Goal: Task Accomplishment & Management: Manage account settings

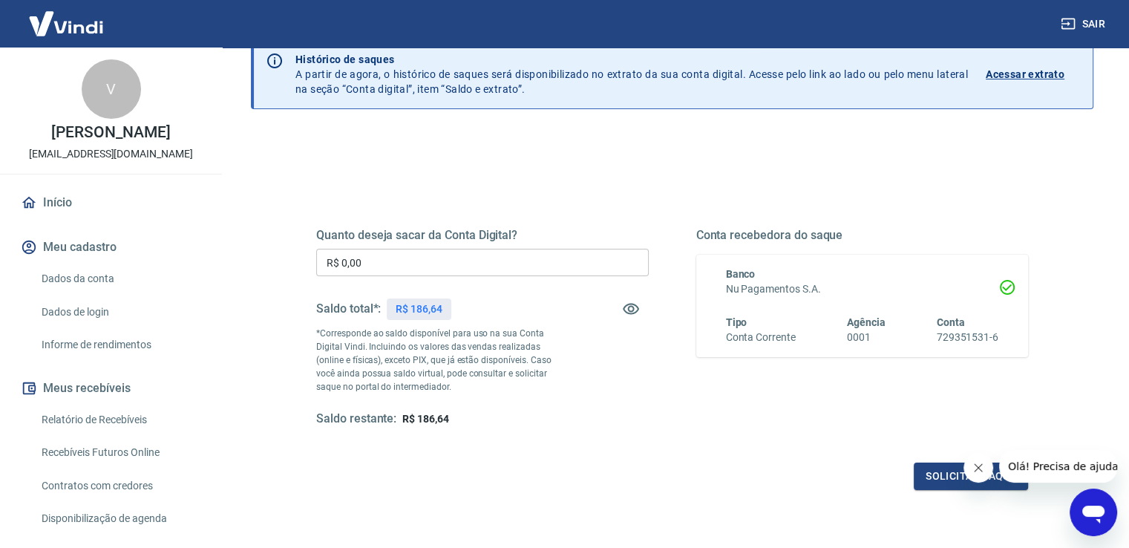
scroll to position [74, 0]
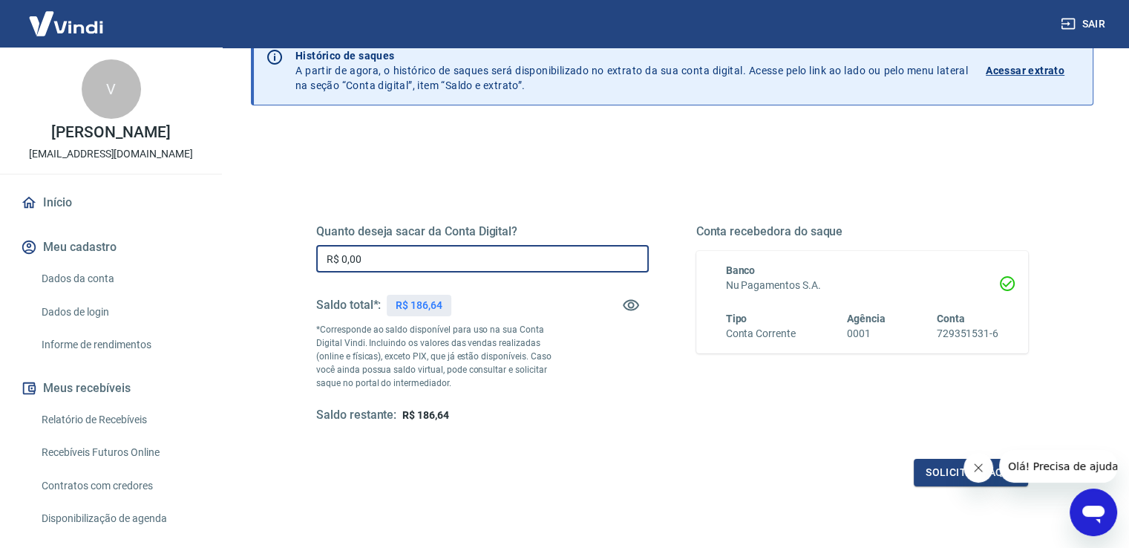
drag, startPoint x: 401, startPoint y: 261, endPoint x: 308, endPoint y: 257, distance: 92.9
click at [308, 257] on div "Quanto deseja sacar da Conta Digital? R$ 0,00 ​ Saldo total*: R$ 186,64 *Corres…" at bounding box center [671, 331] width 747 height 345
type input "R$ 186,64"
click at [700, 409] on div "Conta recebedora do saque Banco Nu Pagamentos S.A. Tipo Conta Corrente Agência …" at bounding box center [862, 323] width 332 height 199
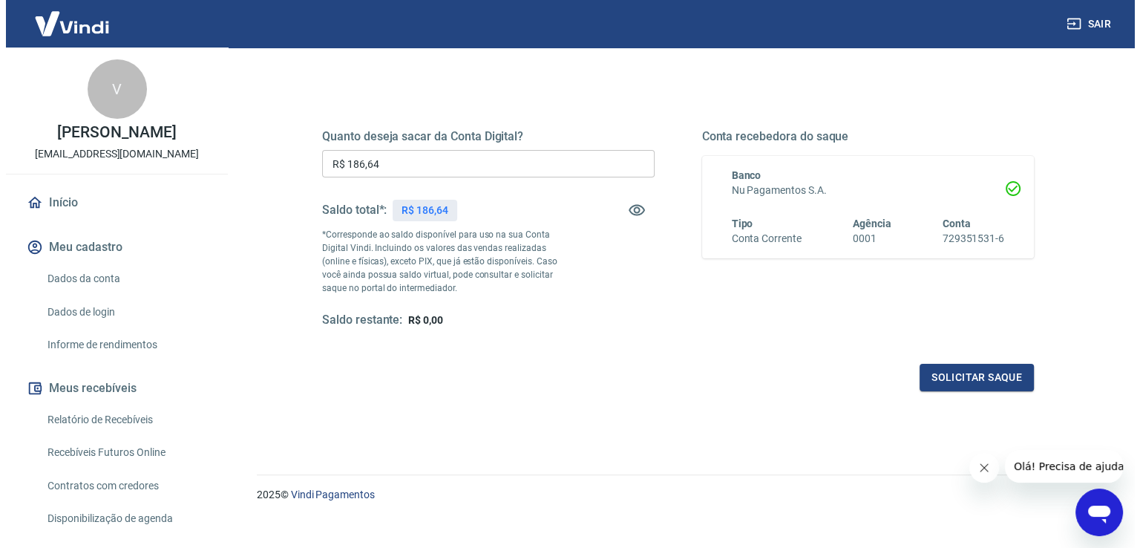
scroll to position [186, 0]
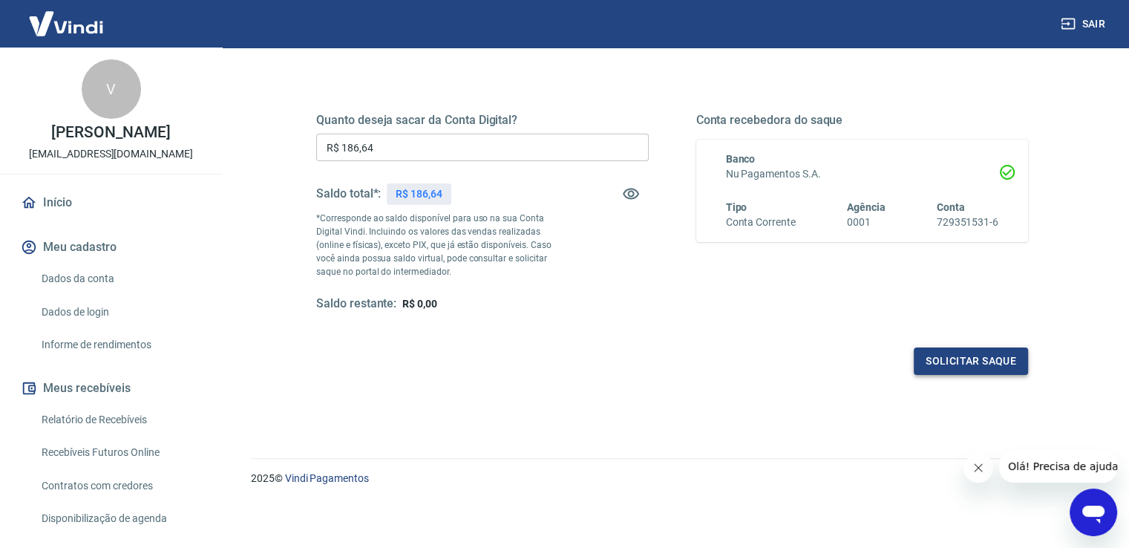
click at [957, 366] on button "Solicitar saque" at bounding box center [971, 360] width 114 height 27
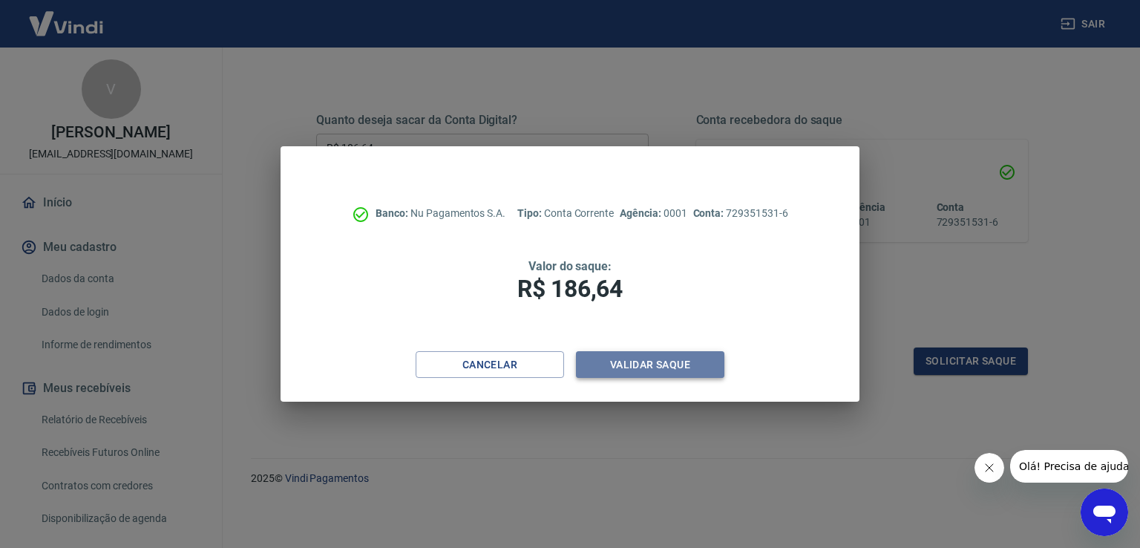
click at [675, 365] on button "Validar saque" at bounding box center [650, 364] width 148 height 27
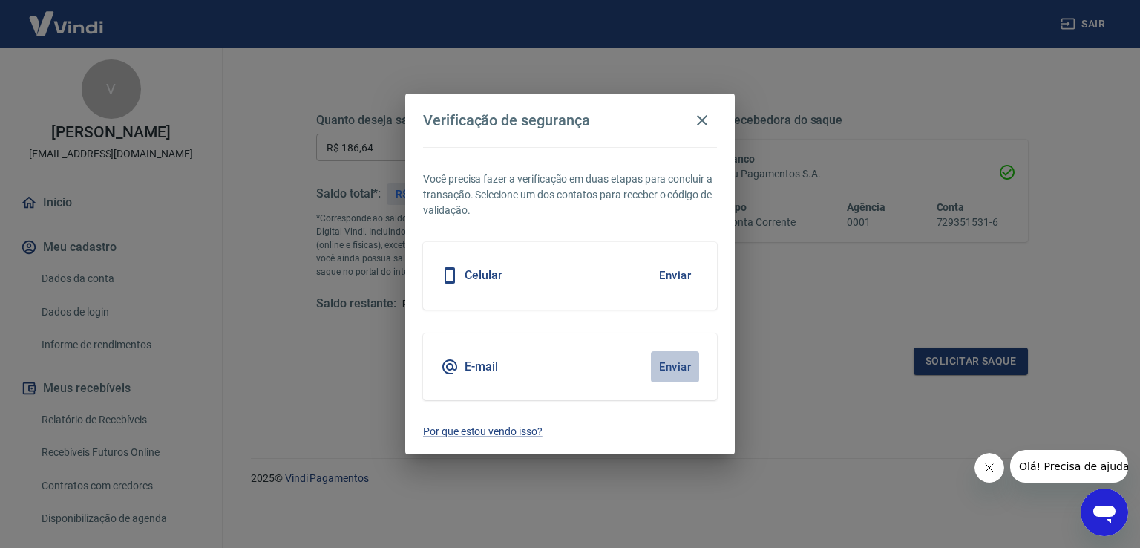
click at [666, 361] on button "Enviar" at bounding box center [675, 366] width 48 height 31
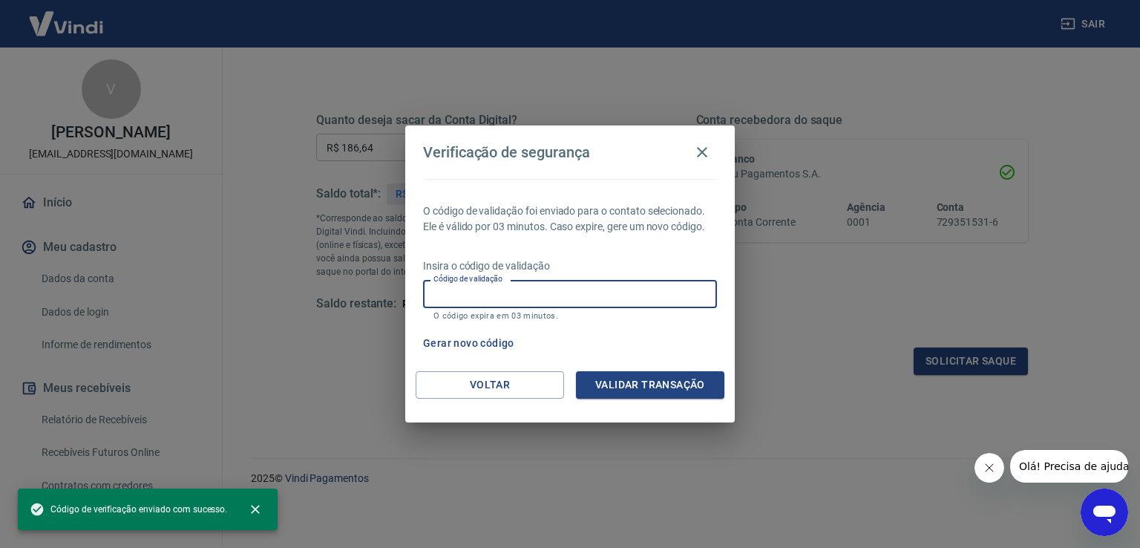
click at [519, 283] on input "Código de validação" at bounding box center [570, 293] width 294 height 27
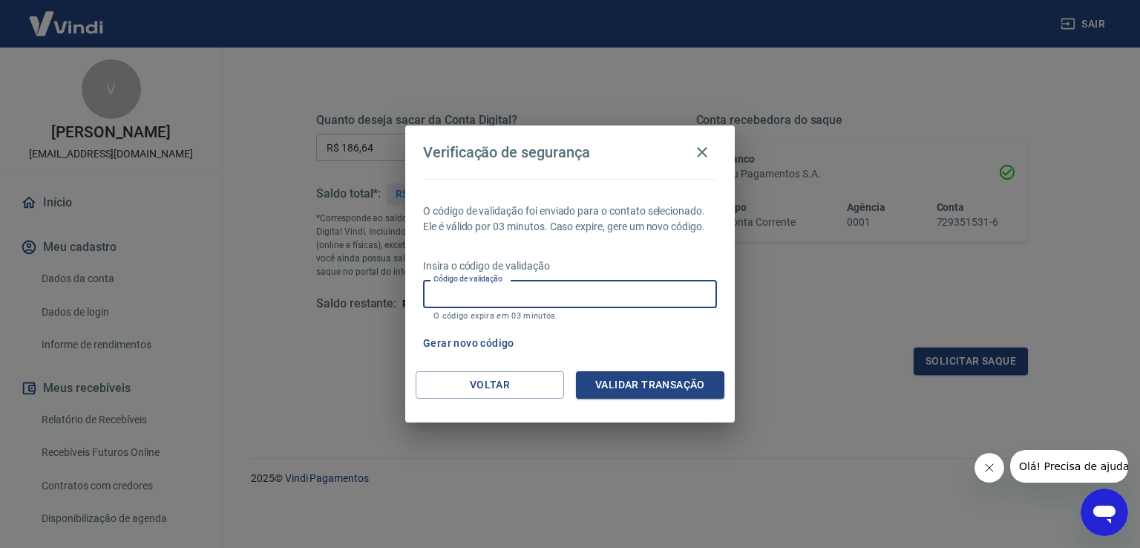
paste input "932520"
type input "932520"
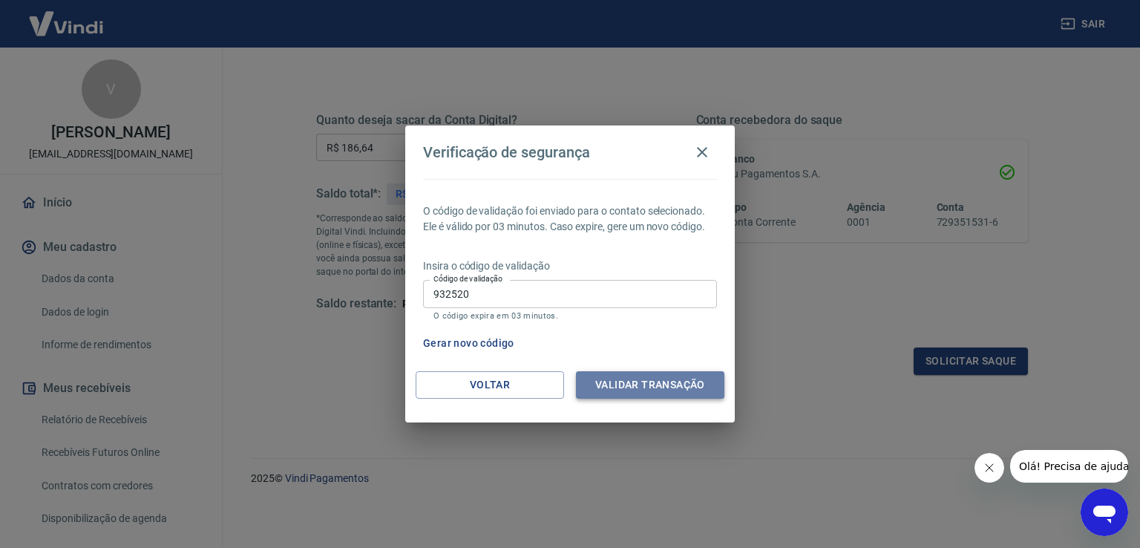
click at [614, 393] on button "Validar transação" at bounding box center [650, 384] width 148 height 27
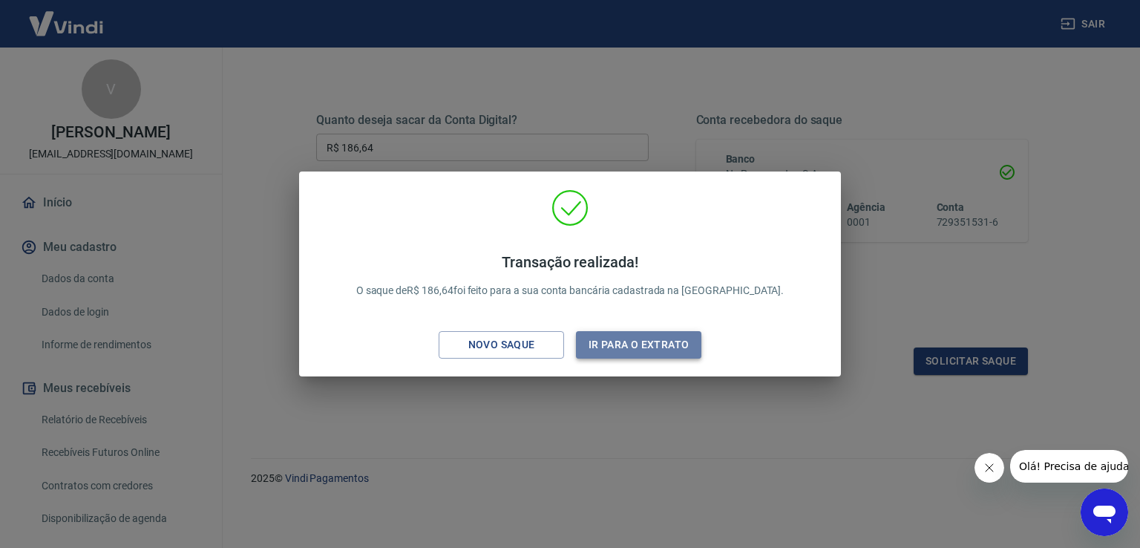
click at [617, 345] on button "Ir para o extrato" at bounding box center [638, 344] width 125 height 27
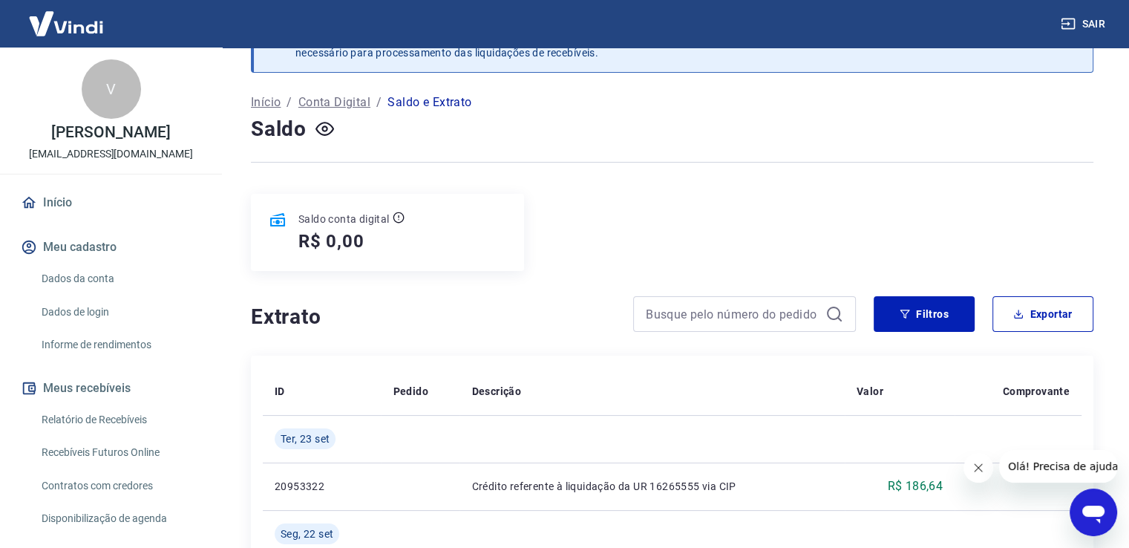
scroll to position [74, 0]
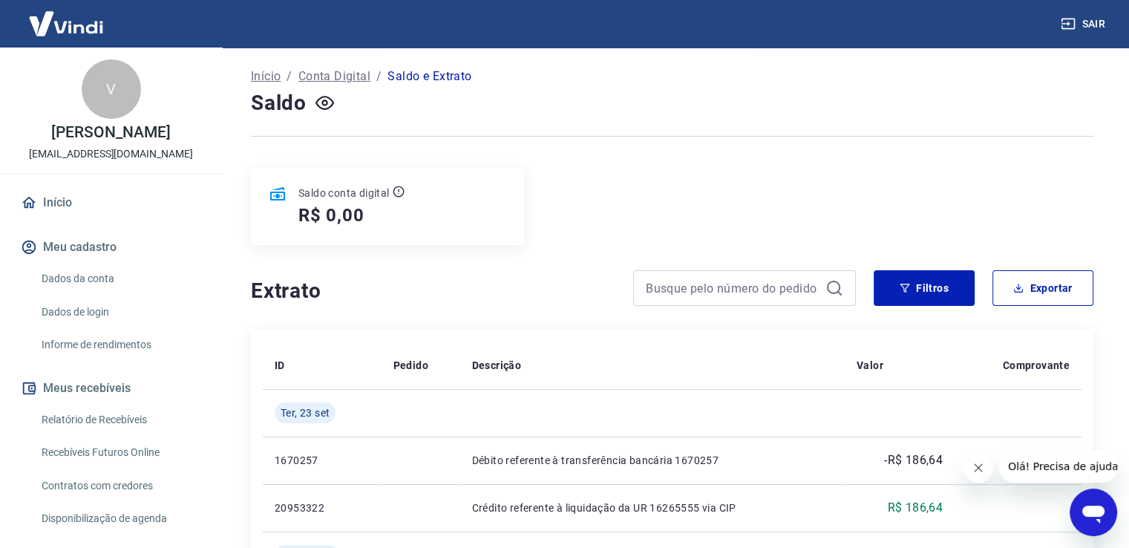
scroll to position [148, 0]
